Goal: Check status

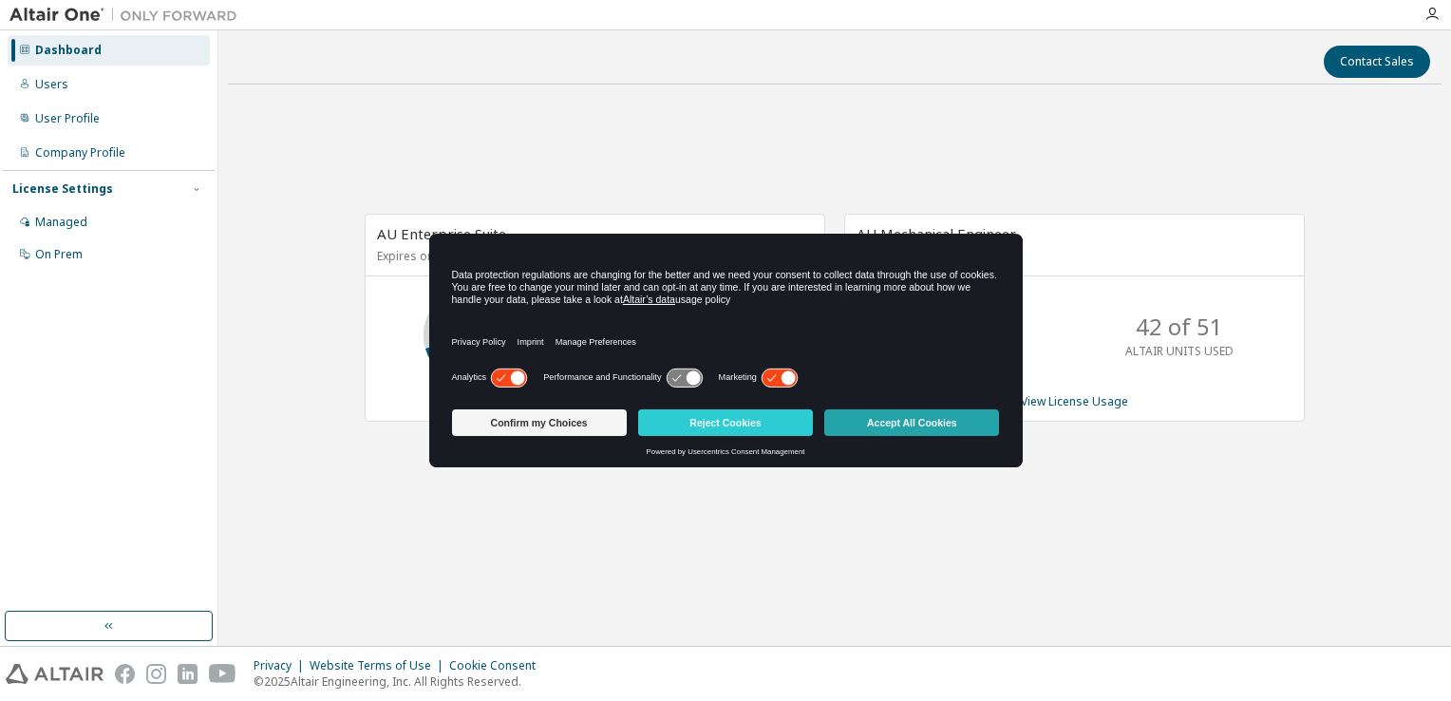
click at [930, 423] on button "Accept All Cookies" at bounding box center [911, 422] width 175 height 27
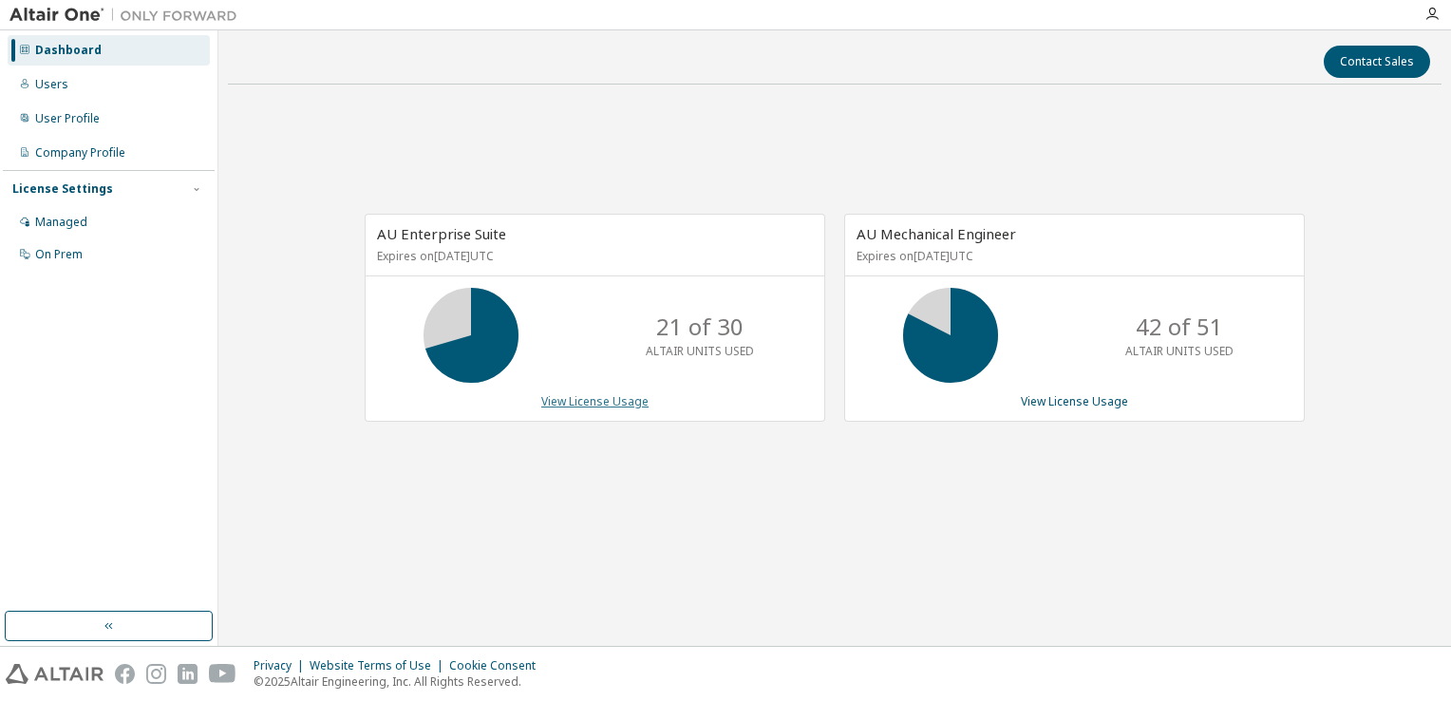
click at [615, 400] on link "View License Usage" at bounding box center [594, 401] width 107 height 16
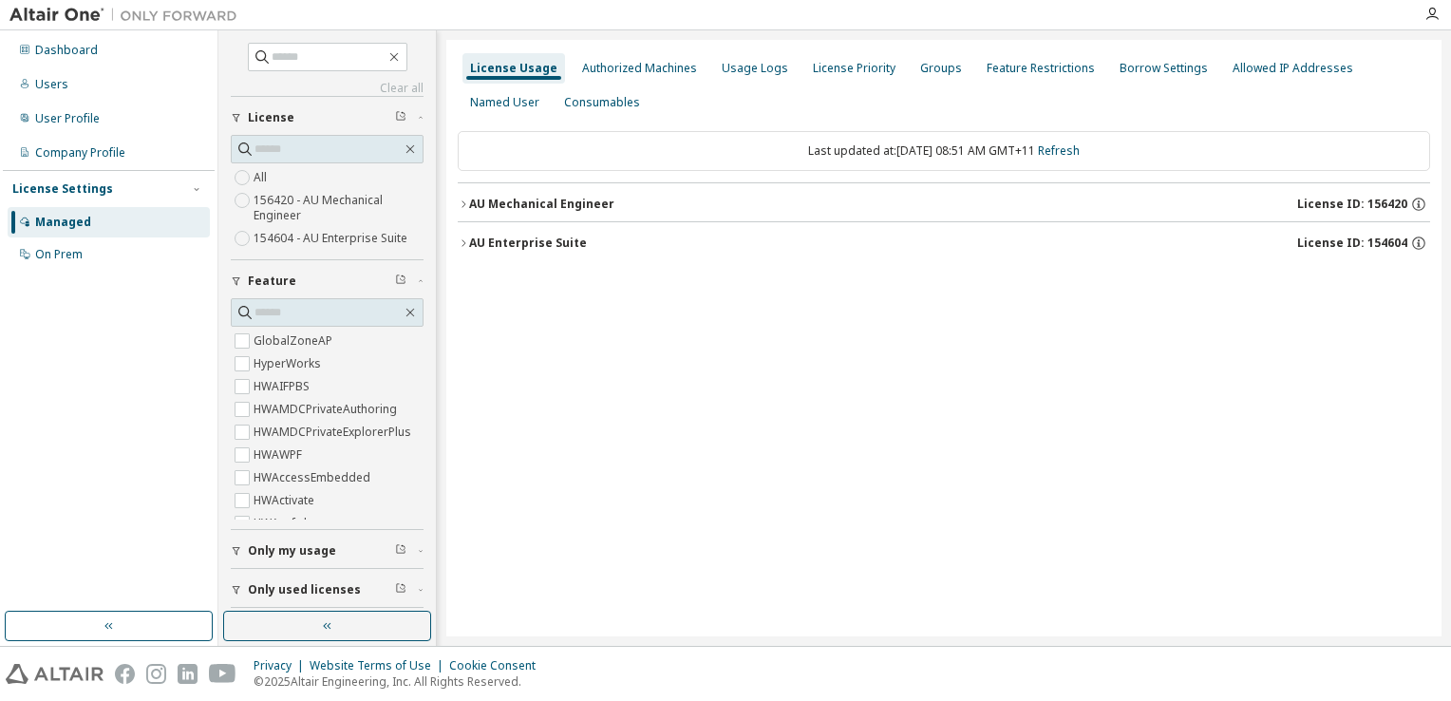
click at [571, 209] on div "AU Mechanical Engineer" at bounding box center [541, 204] width 145 height 15
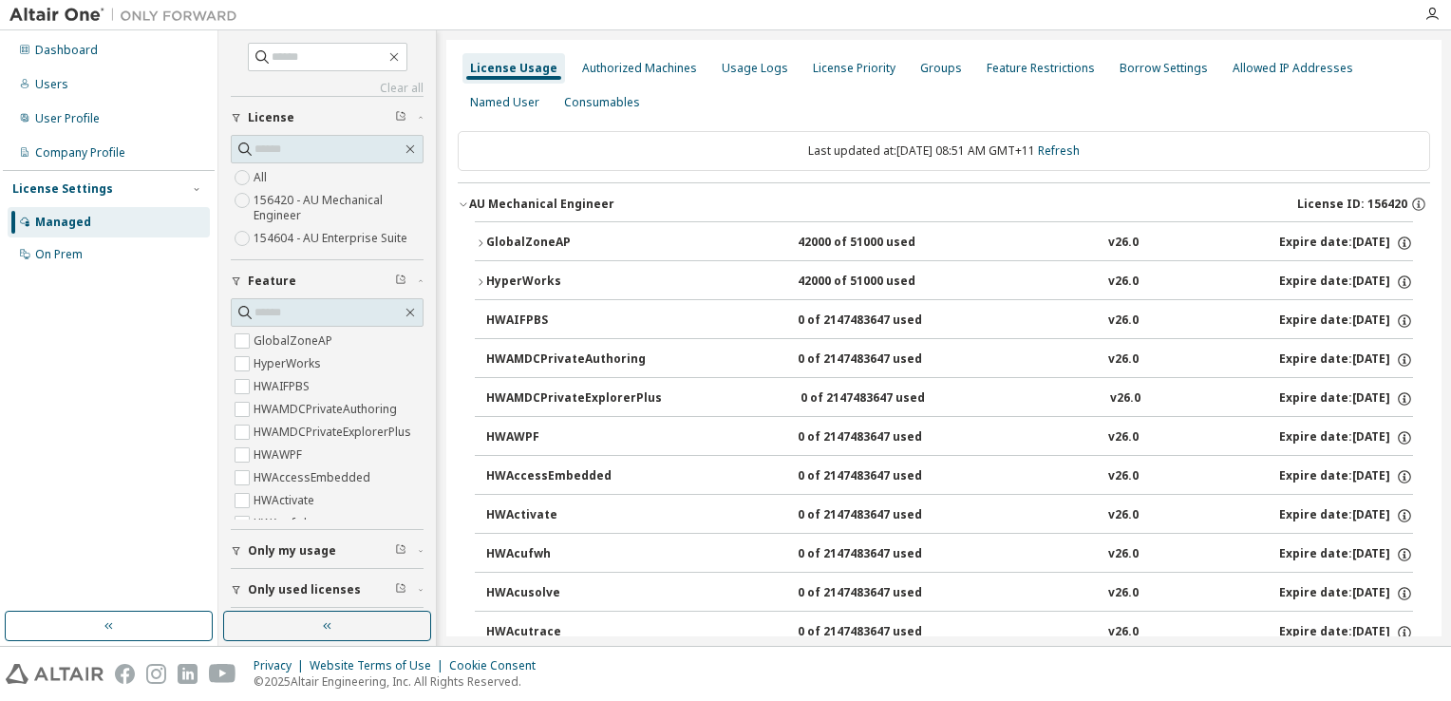
click at [524, 243] on div "GlobalZoneAP" at bounding box center [571, 242] width 171 height 17
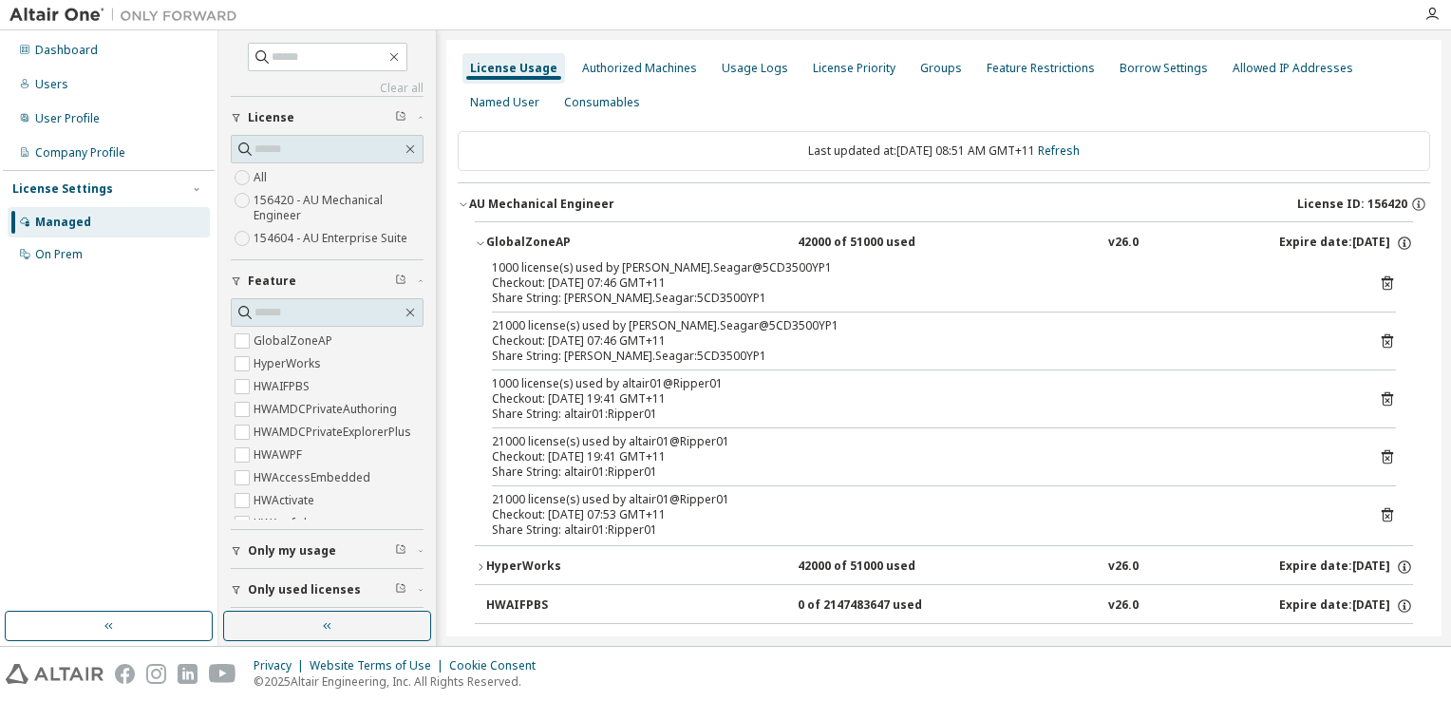
click at [524, 243] on div "GlobalZoneAP" at bounding box center [571, 242] width 171 height 17
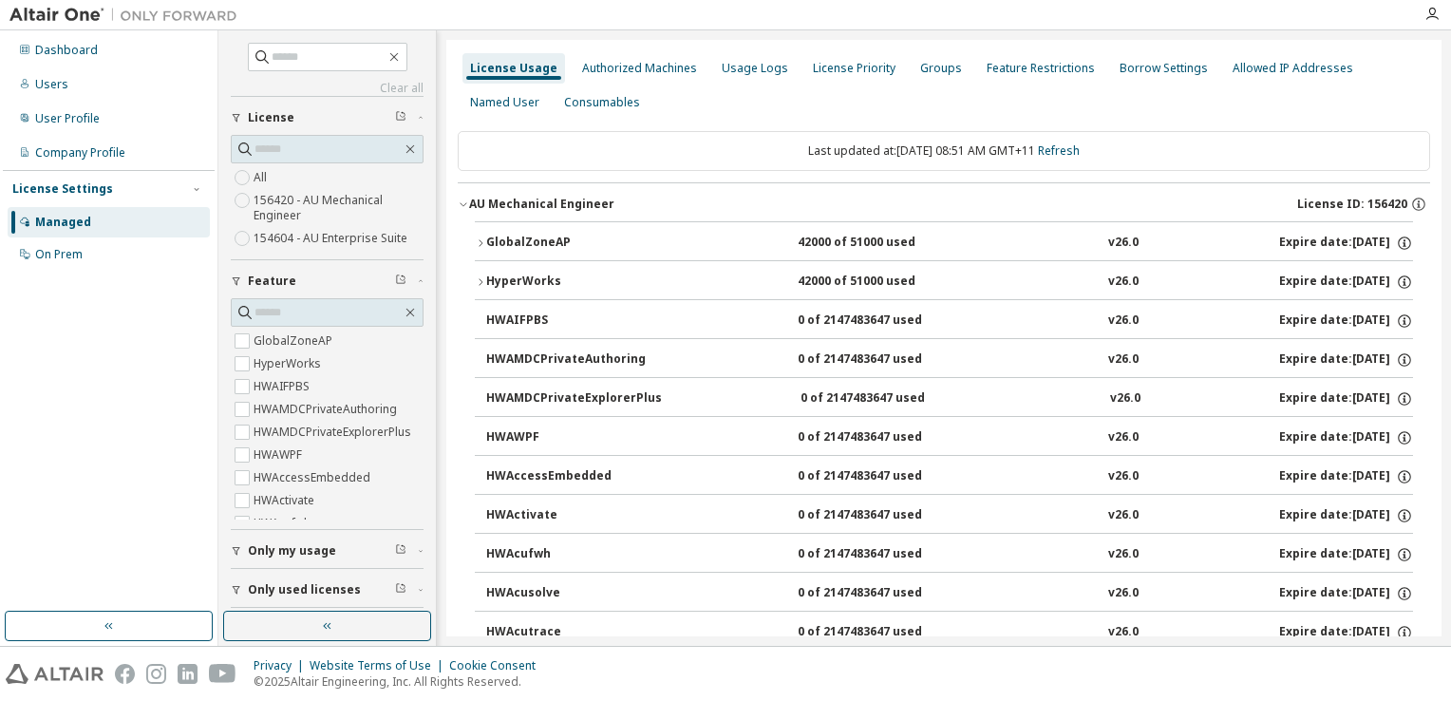
click at [542, 203] on div "AU Mechanical Engineer" at bounding box center [541, 204] width 145 height 15
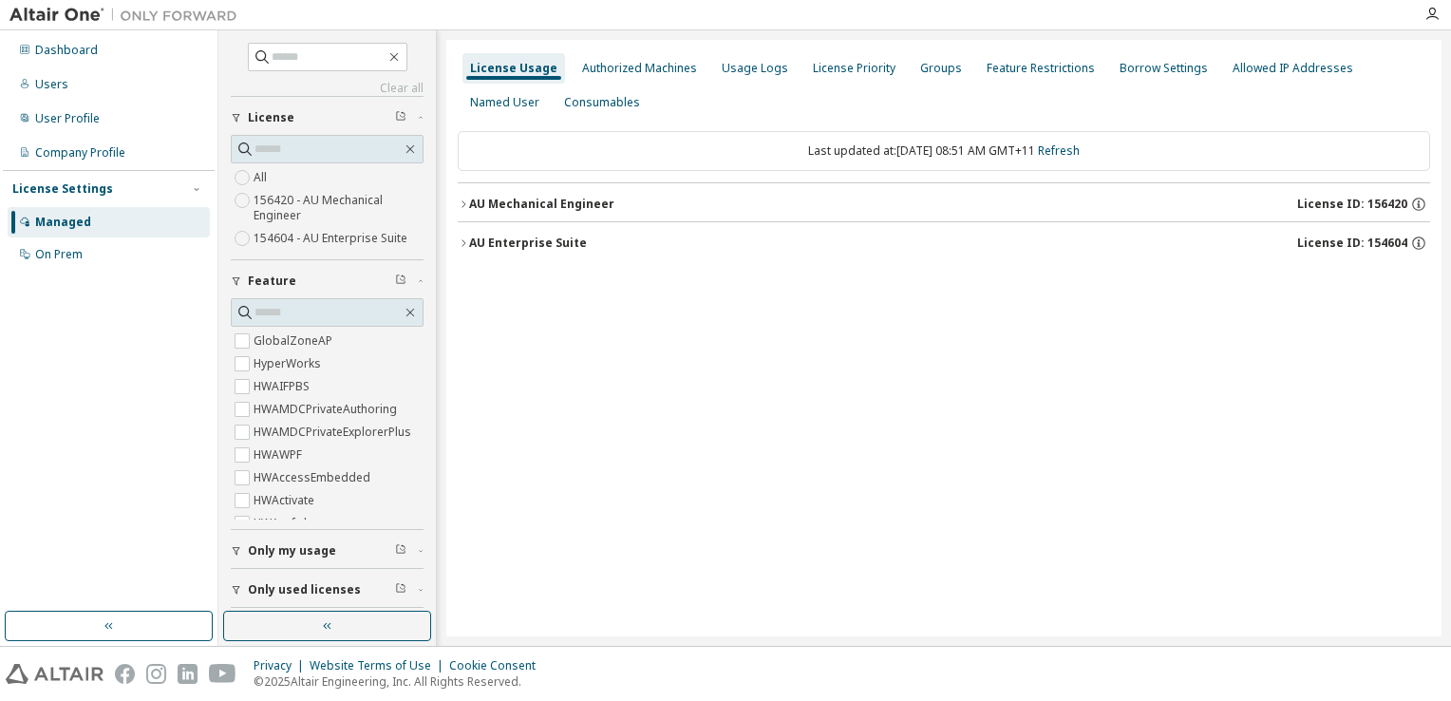
click at [523, 245] on div "AU Enterprise Suite" at bounding box center [528, 242] width 118 height 15
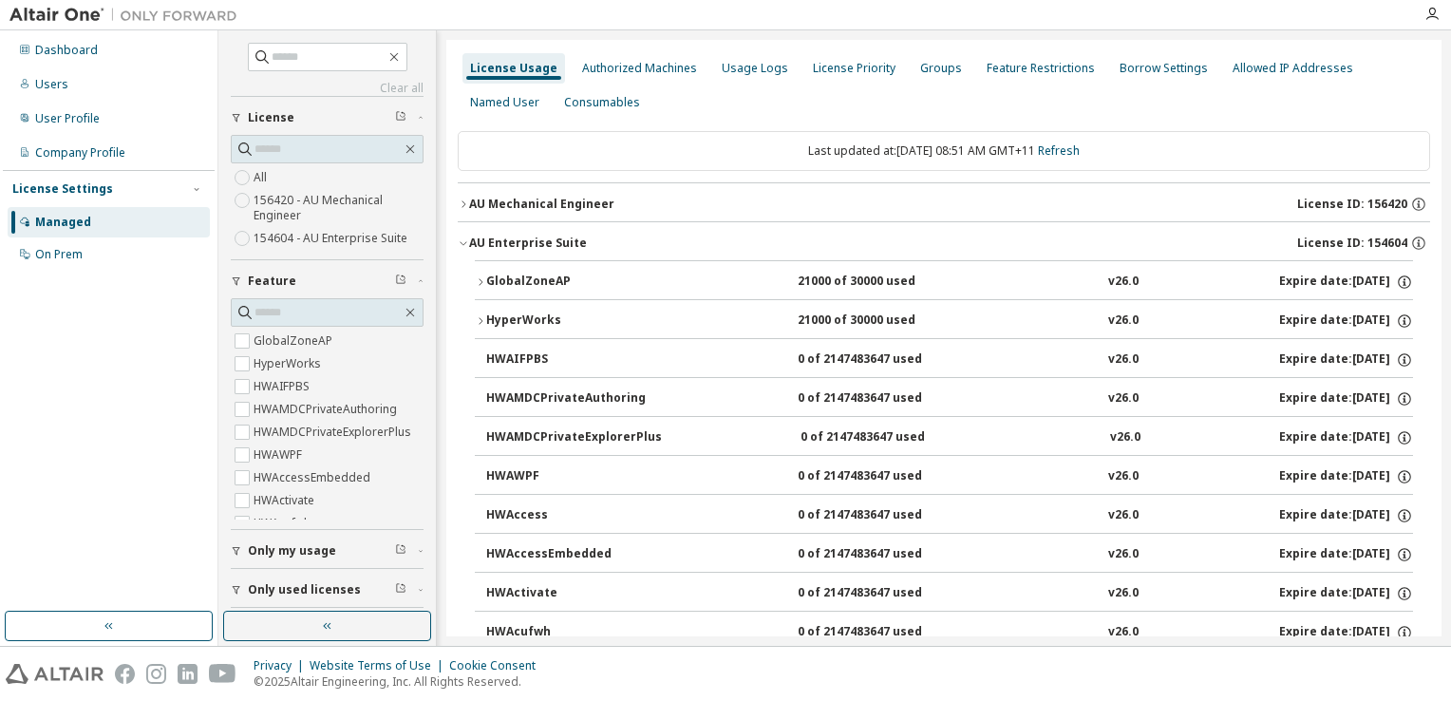
click at [519, 275] on div "GlobalZoneAP" at bounding box center [571, 281] width 171 height 17
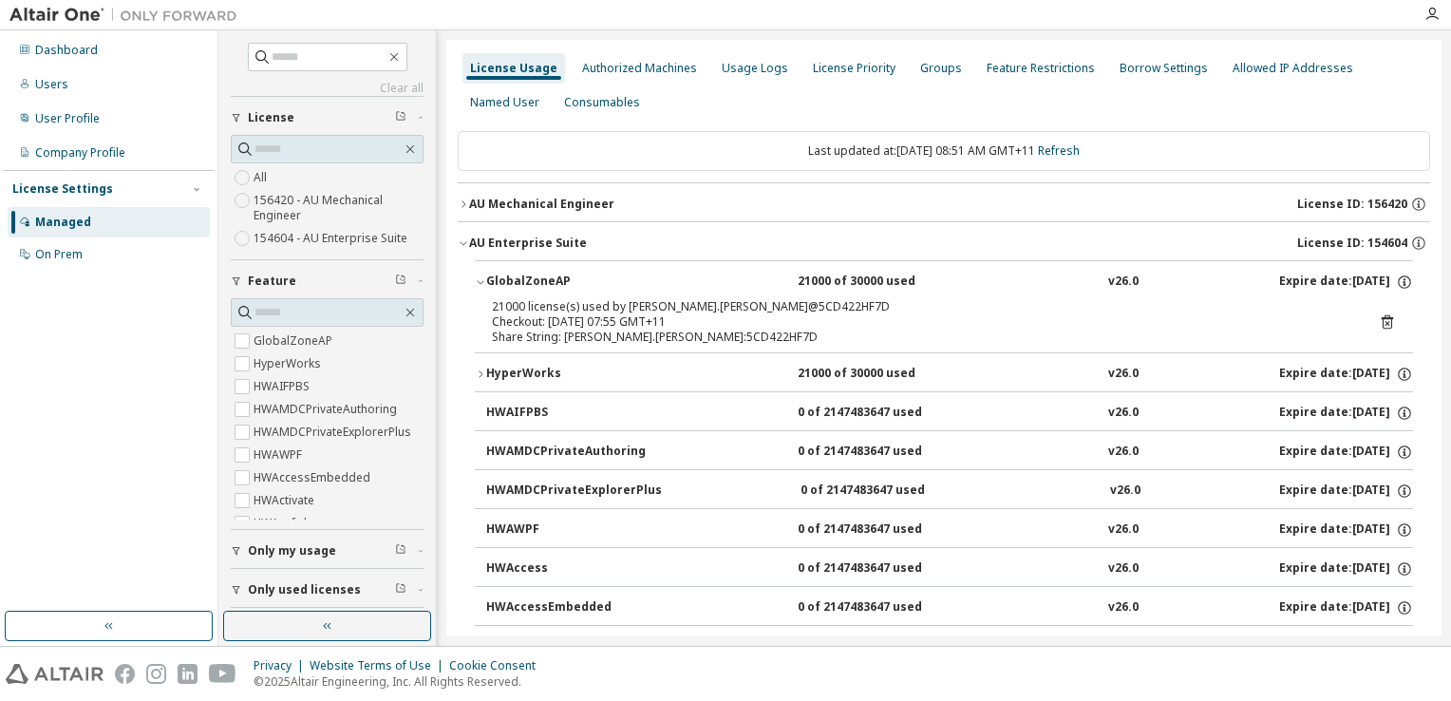
click at [519, 275] on div "GlobalZoneAP" at bounding box center [571, 281] width 171 height 17
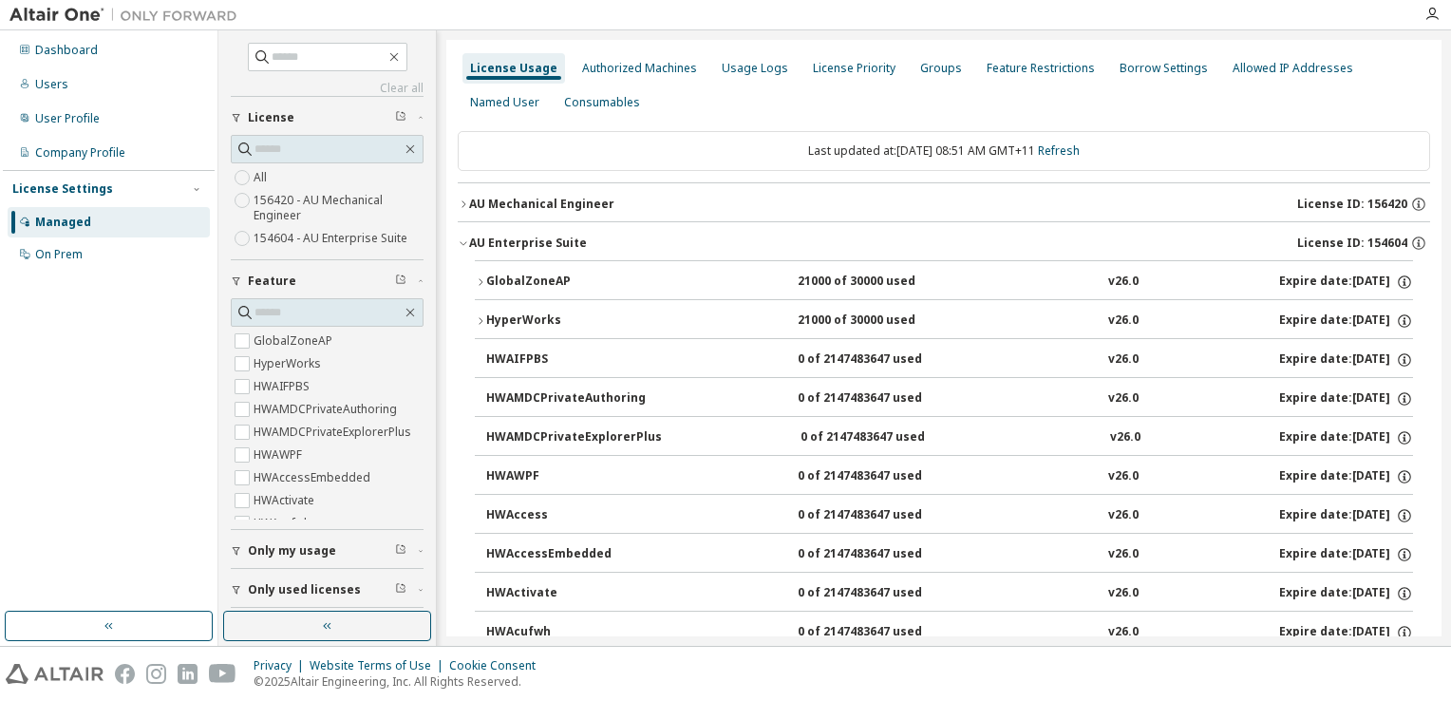
click at [519, 275] on div "GlobalZoneAP" at bounding box center [571, 281] width 171 height 17
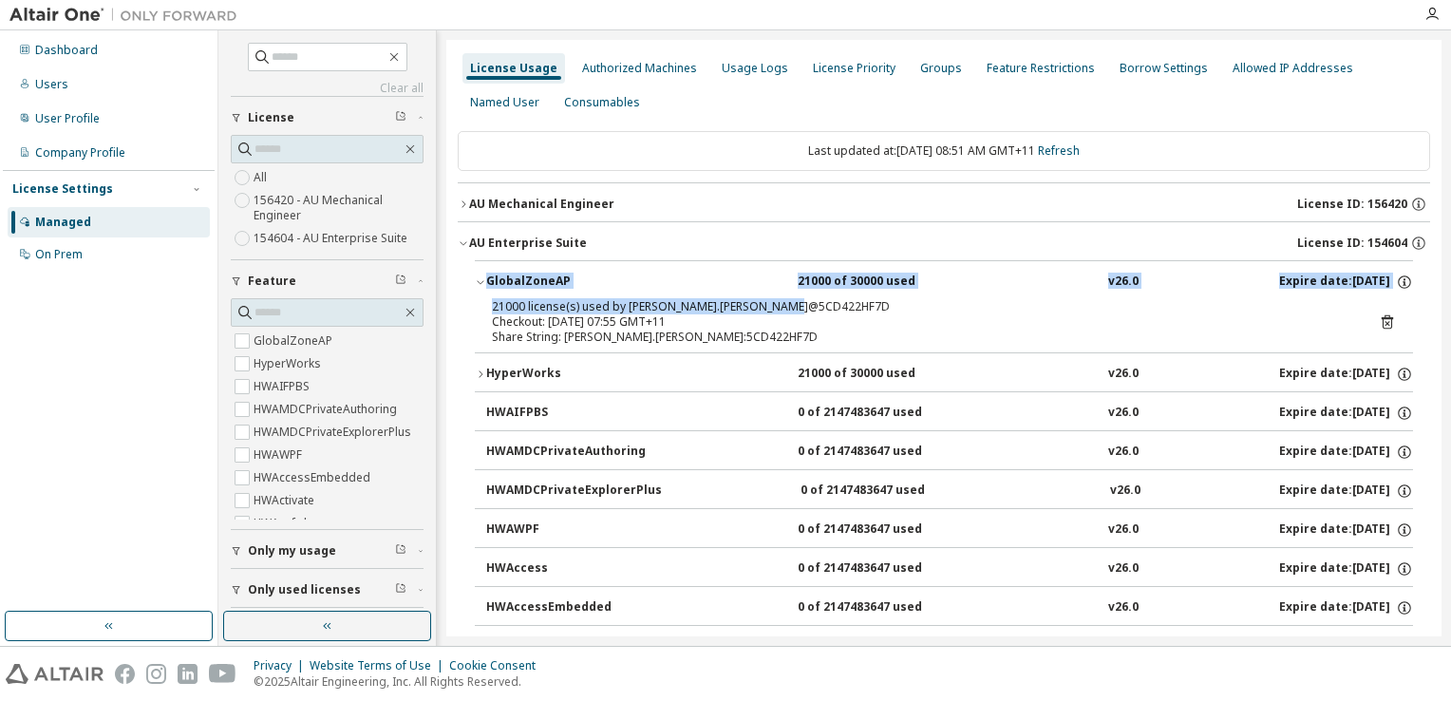
drag, startPoint x: 787, startPoint y: 304, endPoint x: 447, endPoint y: 297, distance: 339.9
drag, startPoint x: 447, startPoint y: 297, endPoint x: 558, endPoint y: 267, distance: 115.1
click at [558, 267] on button "GlobalZoneAP 21000 of 30000 used v26.0 Expire date: 2025-11-01" at bounding box center [944, 282] width 938 height 42
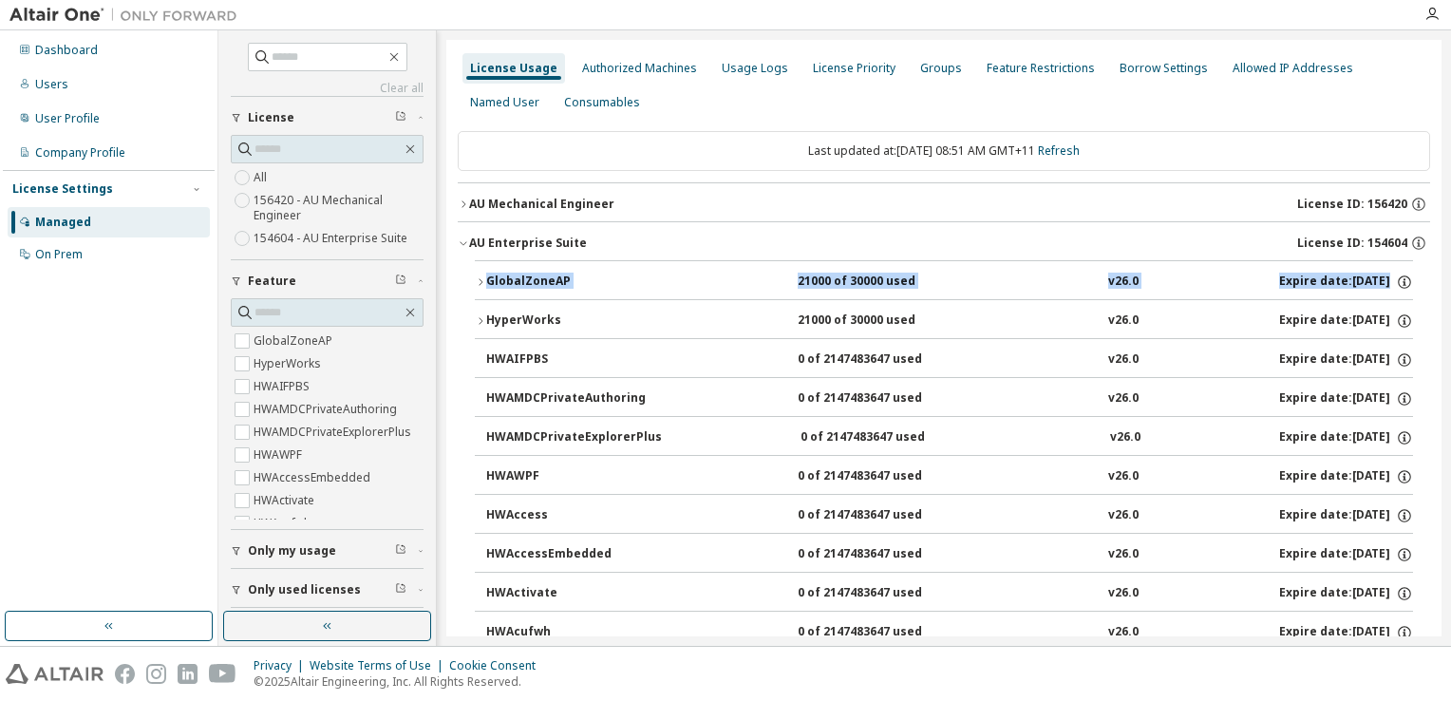
click at [533, 312] on div "HyperWorks" at bounding box center [571, 320] width 171 height 17
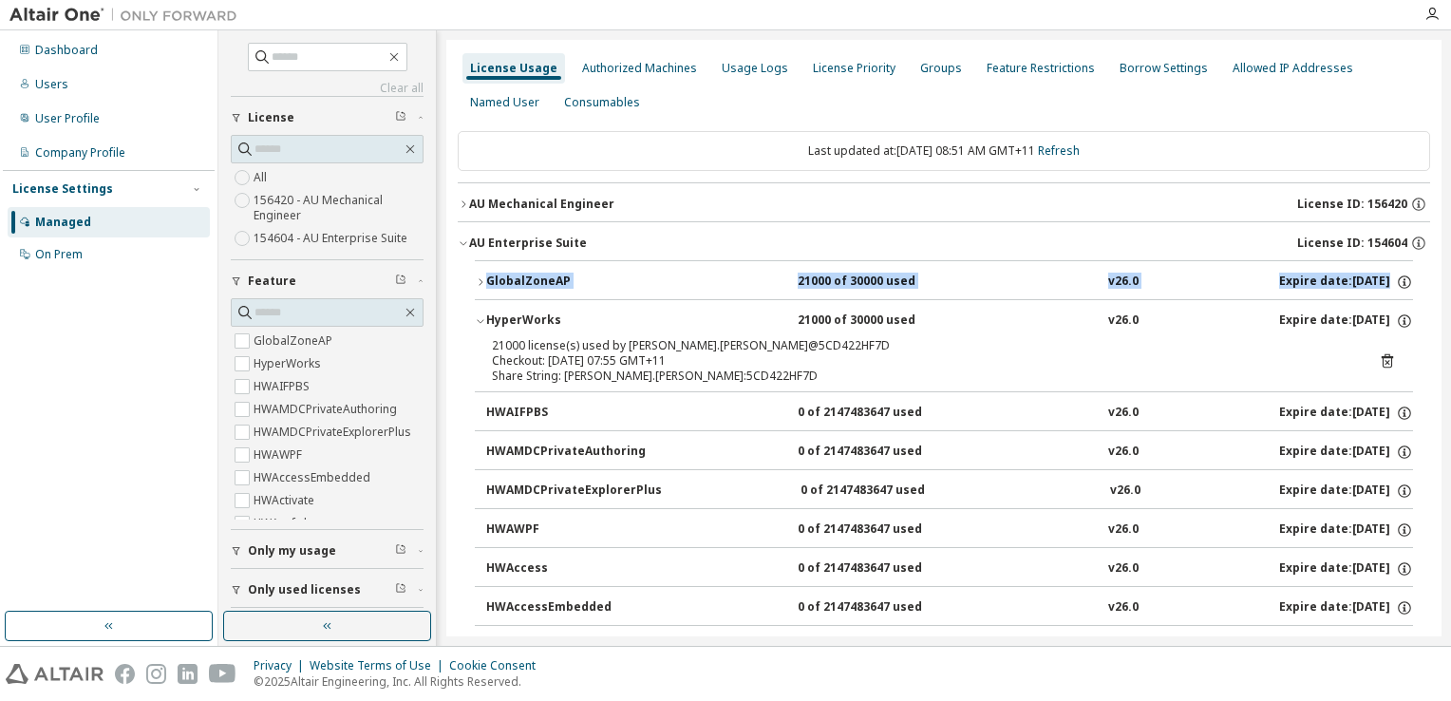
click at [533, 312] on div "HyperWorks" at bounding box center [571, 320] width 171 height 17
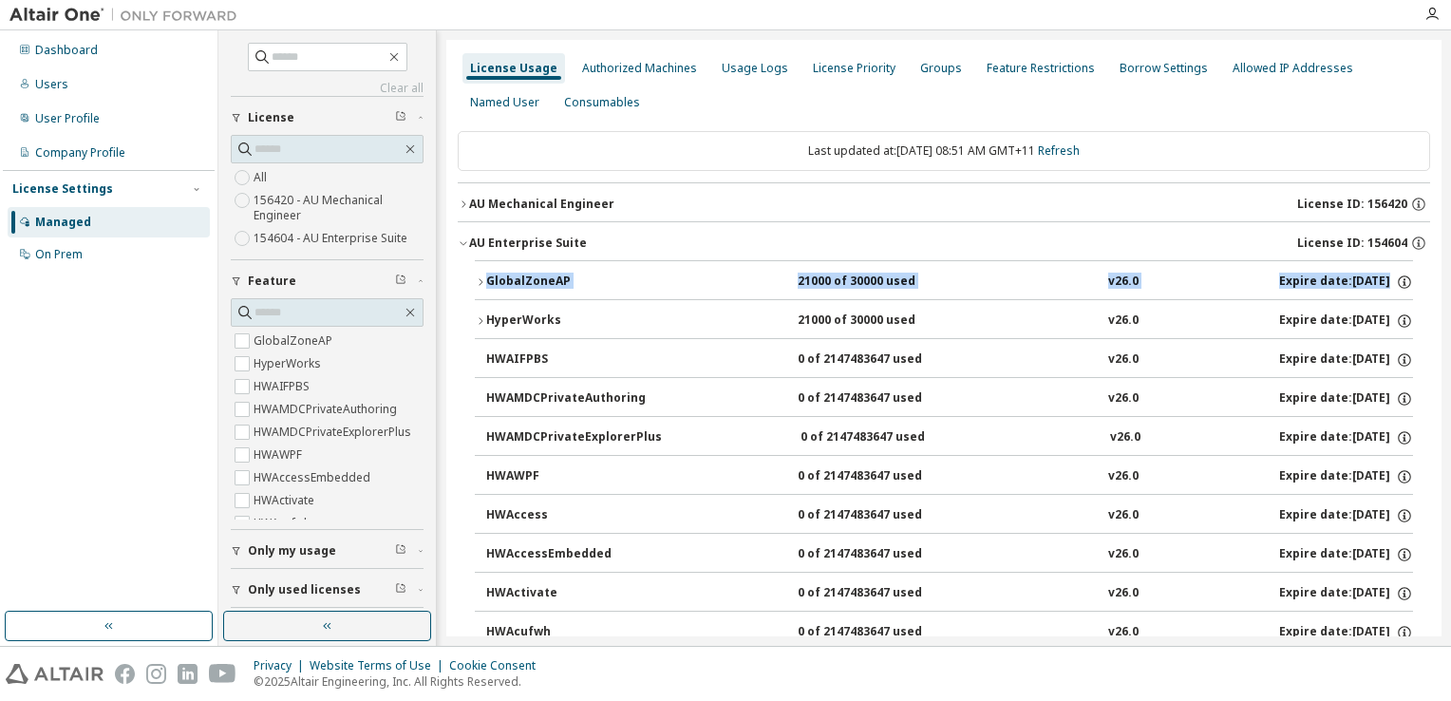
click at [561, 199] on div "AU Mechanical Engineer" at bounding box center [541, 204] width 145 height 15
